Goal: Use online tool/utility

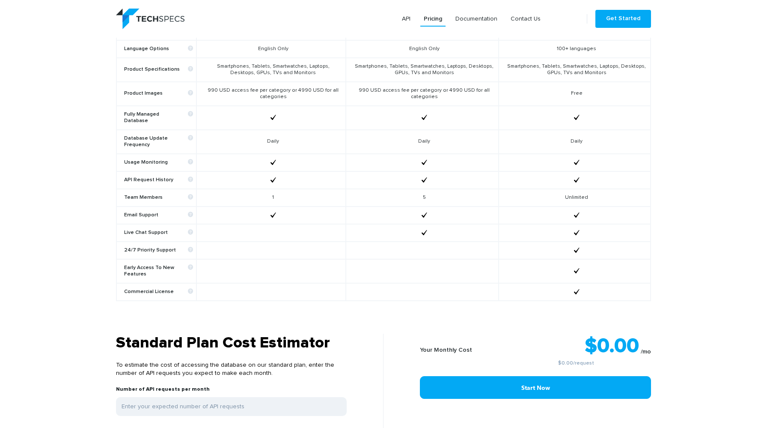
scroll to position [651, 0]
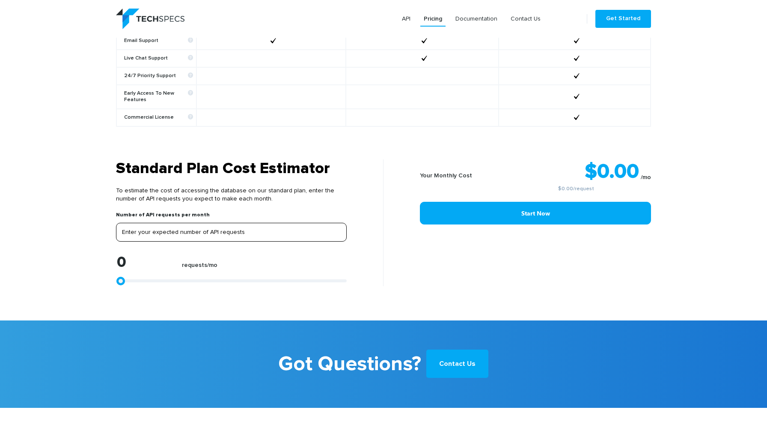
click at [309, 225] on input "tel" at bounding box center [231, 232] width 231 height 19
type input "2"
type input "20"
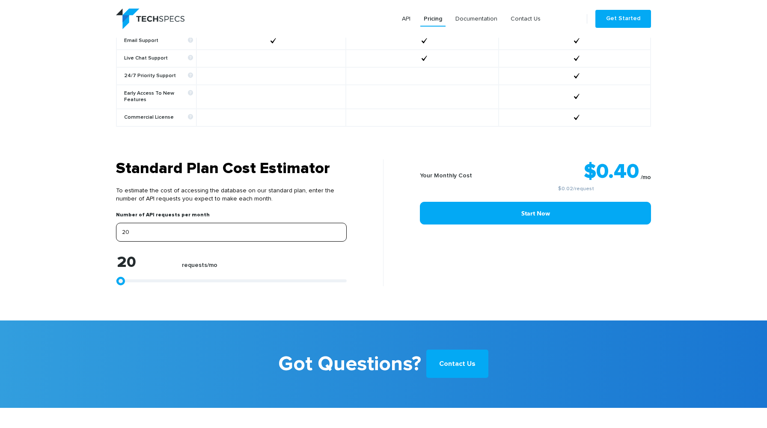
type input "200"
type input "2000"
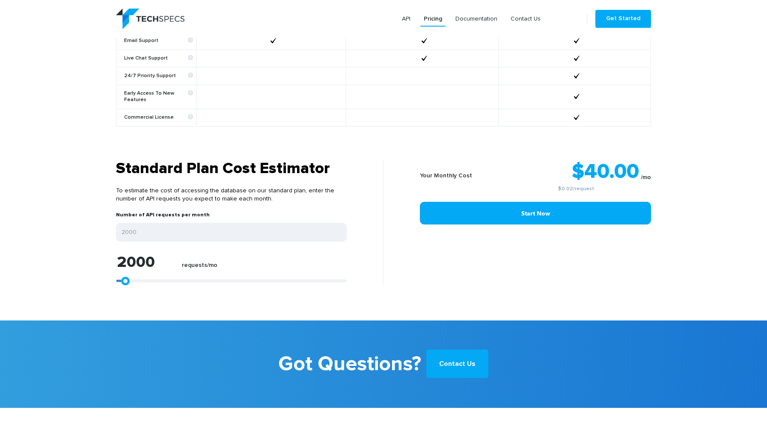
click at [543, 291] on section "Standard Plan Cost Estimator To estimate the cost of accessing the database on …" at bounding box center [383, 239] width 767 height 161
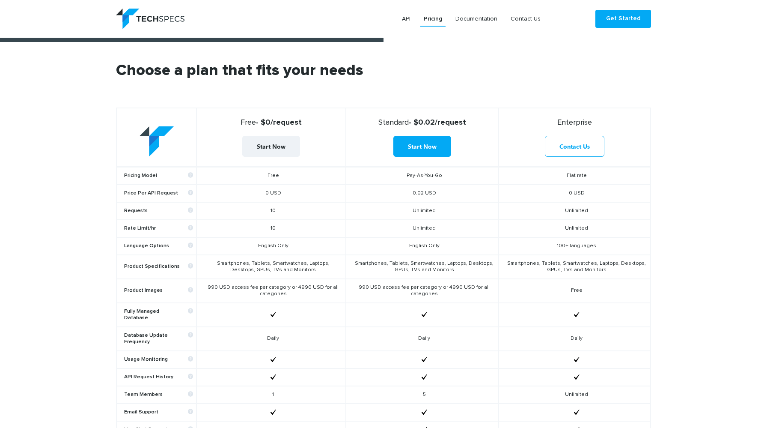
scroll to position [279, 0]
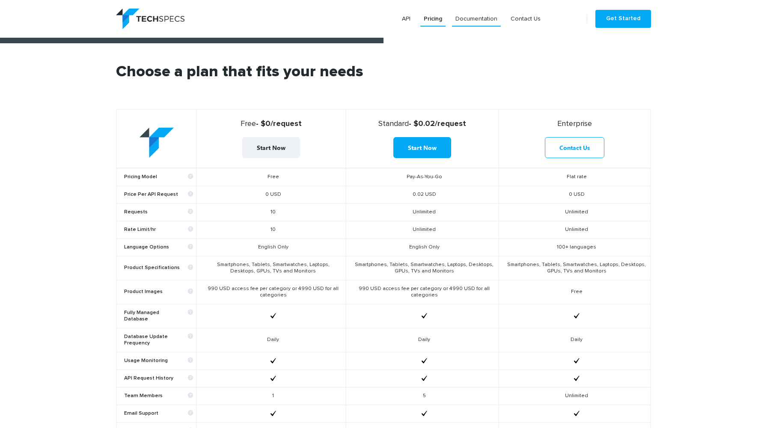
click at [483, 20] on link "Documentation" at bounding box center [476, 18] width 49 height 15
